Goal: Information Seeking & Learning: Learn about a topic

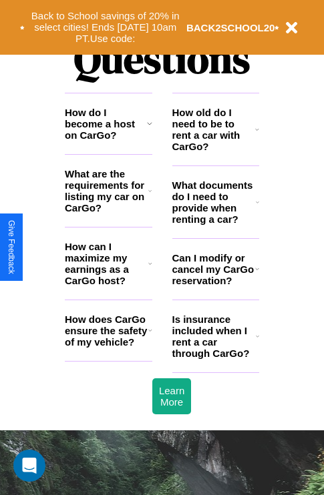
scroll to position [1616, 0]
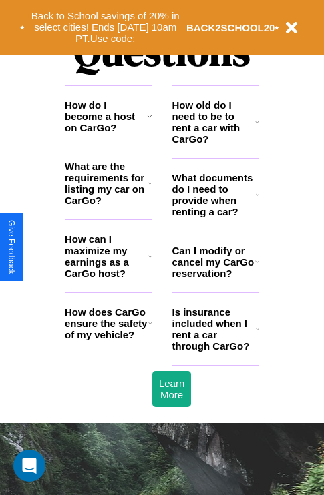
click at [108, 278] on h3 "How can I maximize my earnings as a CarGo host?" at bounding box center [106, 255] width 83 height 45
click at [108, 133] on h3 "How do I become a host on CarGo?" at bounding box center [106, 116] width 82 height 34
click at [108, 340] on h3 "How does CarGo ensure the safety of my vehicle?" at bounding box center [106, 323] width 83 height 34
click at [108, 205] on h3 "What are the requirements for listing my car on CarGo?" at bounding box center [106, 183] width 83 height 45
click at [108, 340] on h3 "How does CarGo ensure the safety of my vehicle?" at bounding box center [106, 323] width 83 height 34
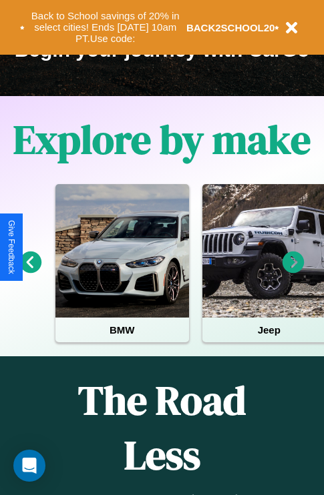
scroll to position [205, 0]
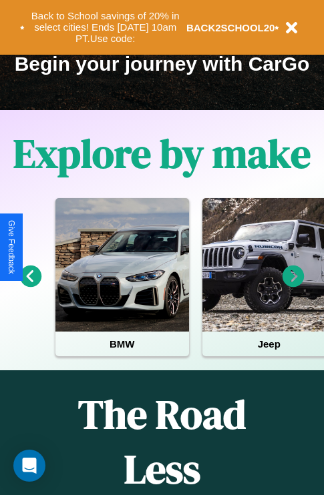
click at [293, 286] on icon at bounding box center [293, 277] width 22 height 22
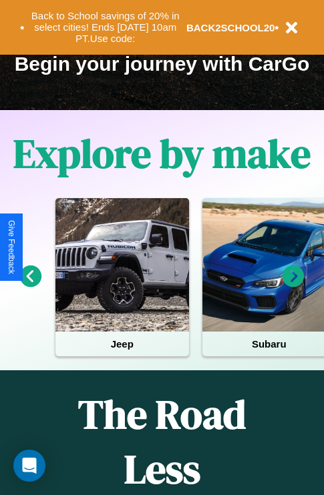
click at [293, 286] on icon at bounding box center [293, 277] width 22 height 22
